Goal: Find specific page/section: Find specific page/section

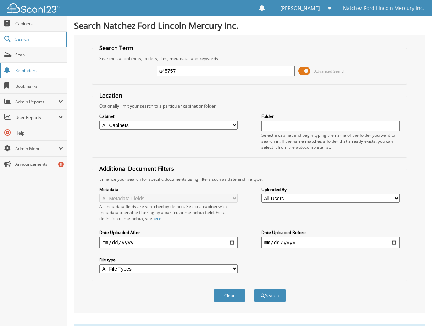
drag, startPoint x: 196, startPoint y: 72, endPoint x: 52, endPoint y: 72, distance: 144.4
type input "136844"
click at [254, 289] on button "Search" at bounding box center [270, 295] width 32 height 13
drag, startPoint x: 185, startPoint y: 70, endPoint x: 22, endPoint y: 52, distance: 164.1
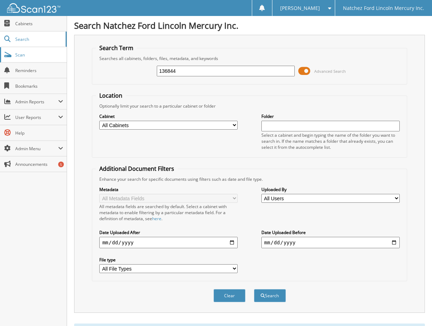
type input "j5920"
click at [254, 289] on button "Search" at bounding box center [270, 295] width 32 height 13
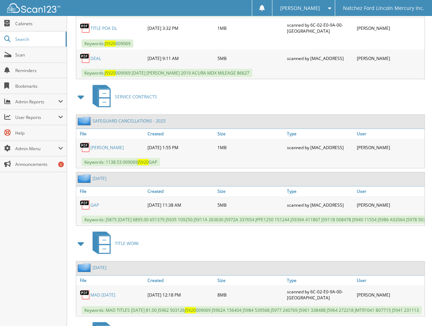
scroll to position [426, 0]
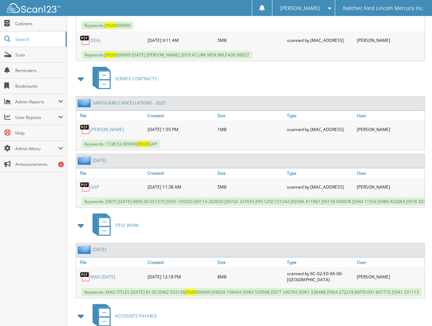
click at [112, 128] on link "LATOSHA KING" at bounding box center [106, 129] width 33 height 6
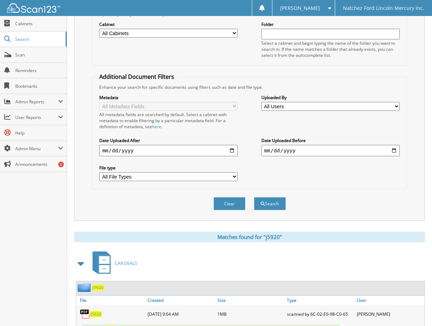
scroll to position [0, 0]
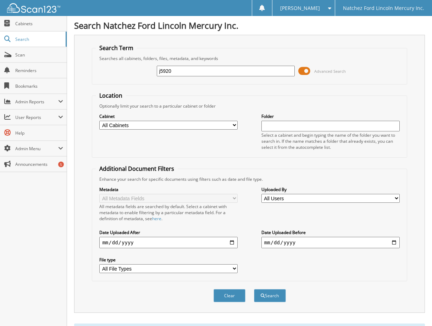
drag, startPoint x: 198, startPoint y: 72, endPoint x: 74, endPoint y: 51, distance: 125.9
type input "222344"
click at [254, 289] on button "Search" at bounding box center [270, 295] width 32 height 13
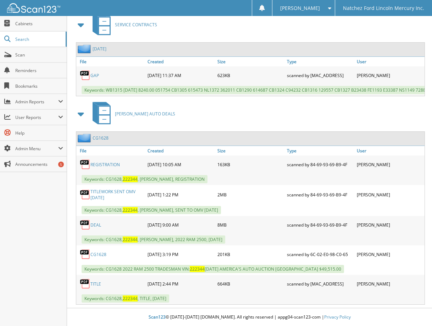
scroll to position [336, 0]
click at [98, 224] on link "DEAL" at bounding box center [95, 225] width 11 height 6
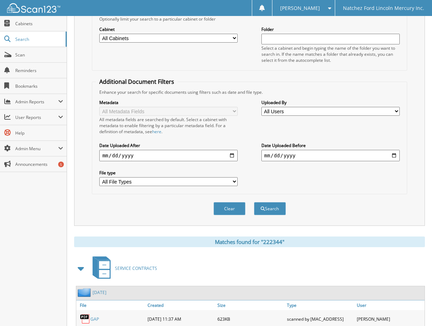
scroll to position [17, 0]
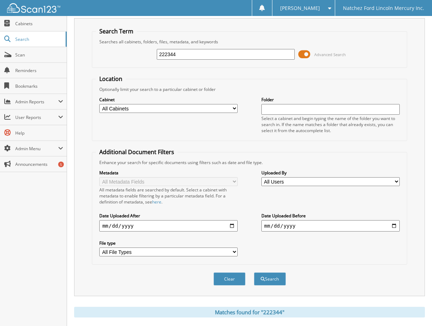
drag, startPoint x: 218, startPoint y: 57, endPoint x: 111, endPoint y: 57, distance: 107.5
click at [111, 57] on div "222344 Advanced Search" at bounding box center [249, 54] width 307 height 19
type input "stargard"
click at [254, 272] on button "Search" at bounding box center [270, 278] width 32 height 13
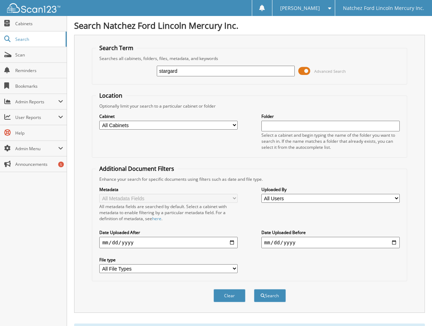
drag, startPoint x: 194, startPoint y: 72, endPoint x: 136, endPoint y: 70, distance: 58.2
click at [136, 70] on div "stargard Advanced Search" at bounding box center [249, 70] width 307 height 19
type input "135468"
click at [254, 289] on button "Search" at bounding box center [270, 295] width 32 height 13
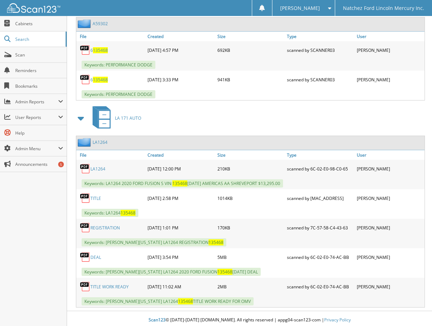
scroll to position [359, 0]
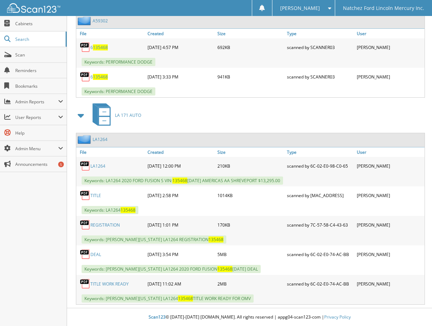
click at [95, 255] on link "DEAL" at bounding box center [95, 254] width 11 height 6
